Goal: Navigation & Orientation: Find specific page/section

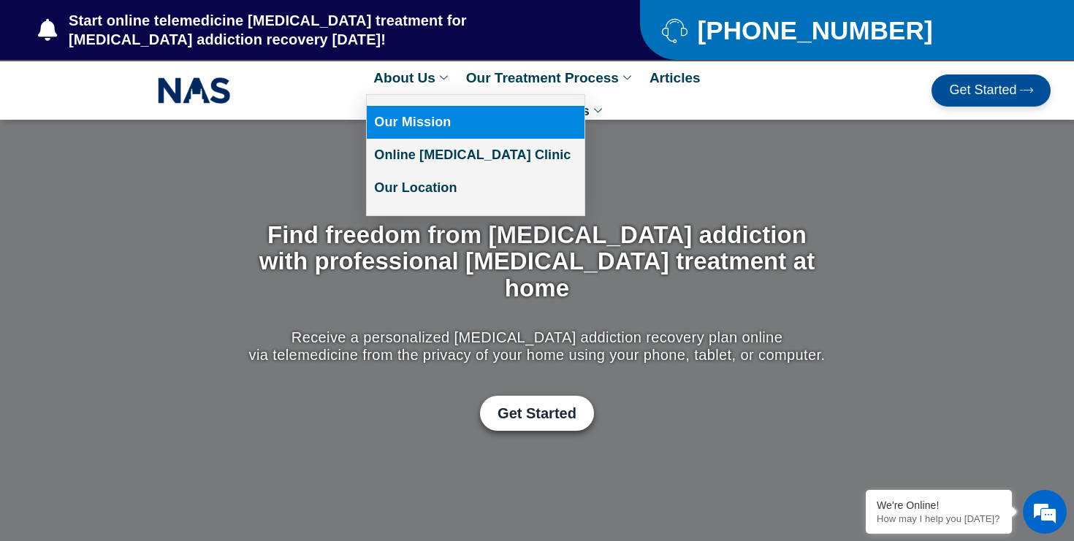
click at [412, 128] on link "Our Mission" at bounding box center [476, 122] width 218 height 33
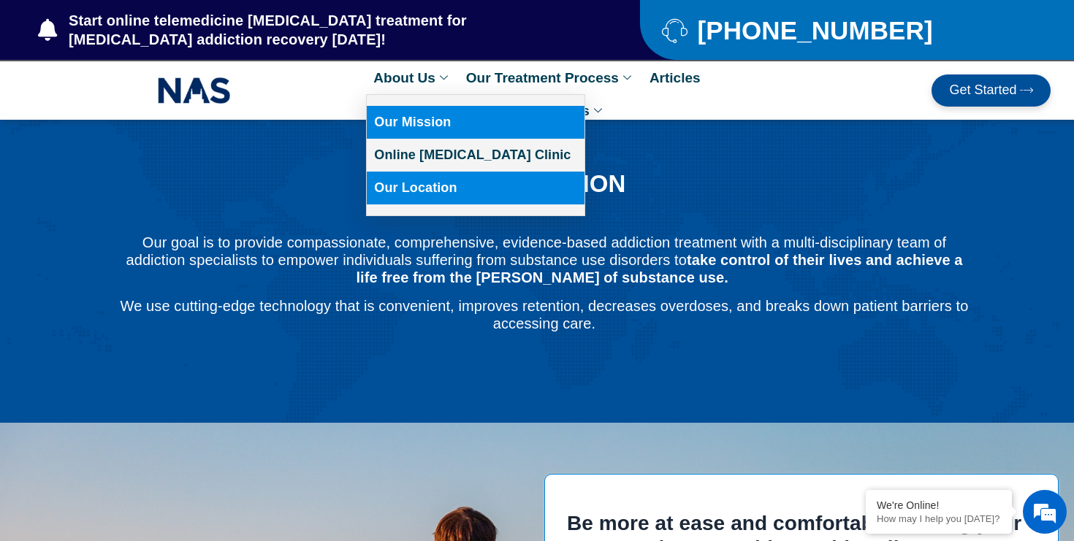
click at [431, 197] on link "Our Location" at bounding box center [476, 188] width 218 height 33
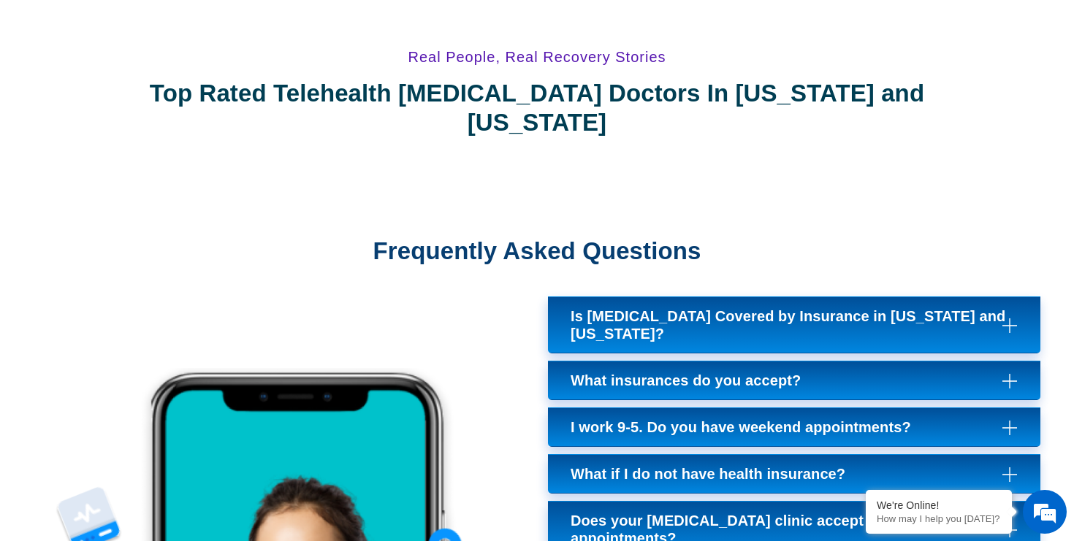
scroll to position [5658, 0]
